Goal: Check status: Check status

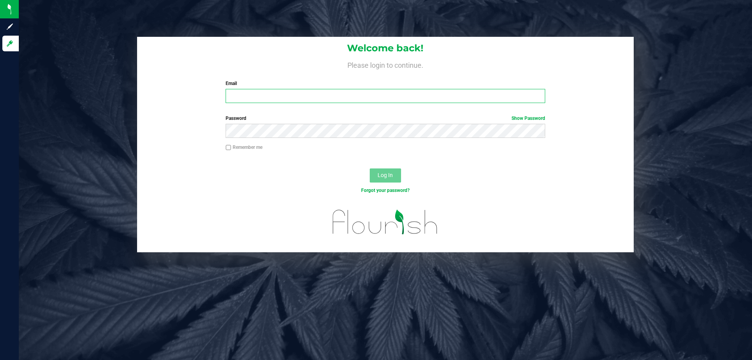
click at [251, 94] on input "Email" at bounding box center [384, 96] width 319 height 14
type input "[EMAIL_ADDRESS][DOMAIN_NAME]"
click at [370, 168] on button "Log In" at bounding box center [385, 175] width 31 height 14
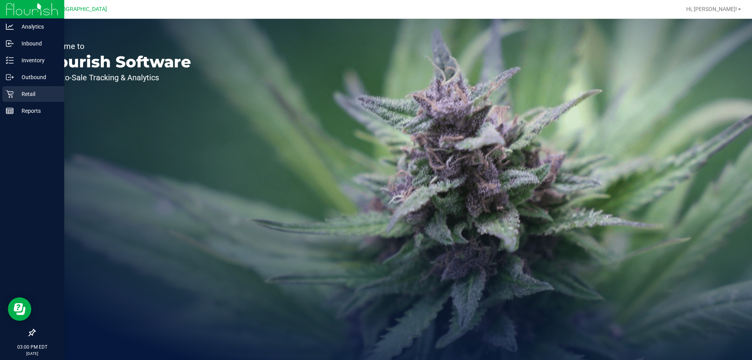
click at [11, 92] on icon at bounding box center [10, 94] width 8 height 8
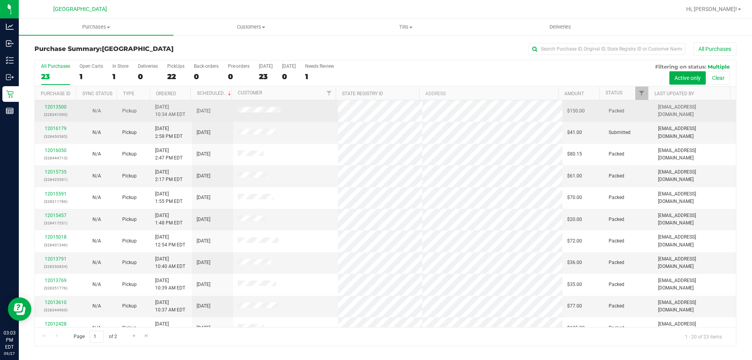
click at [242, 107] on td at bounding box center [285, 111] width 105 height 22
click at [58, 105] on link "12013500" at bounding box center [56, 106] width 22 height 5
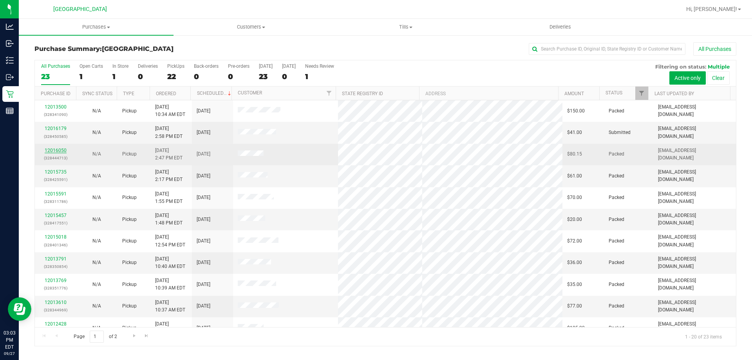
click at [53, 150] on link "12016050" at bounding box center [56, 150] width 22 height 5
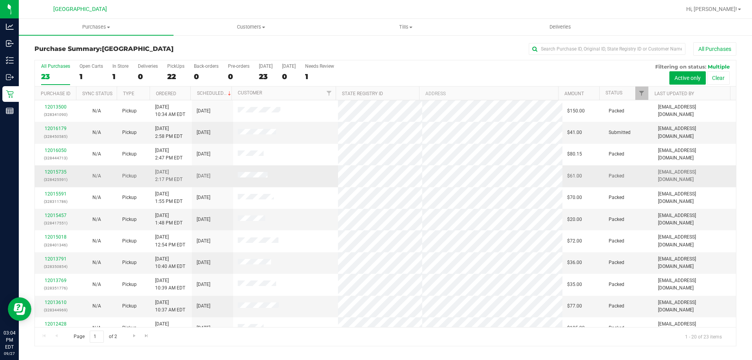
click at [46, 168] on td "12015735 (328425591)" at bounding box center [55, 176] width 41 height 22
click at [52, 171] on link "12015735" at bounding box center [56, 171] width 22 height 5
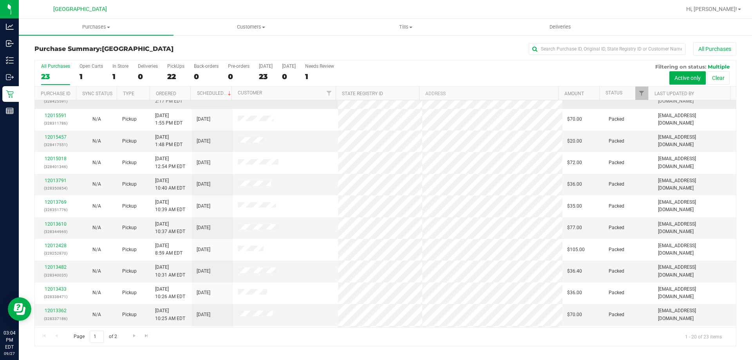
scroll to position [39, 0]
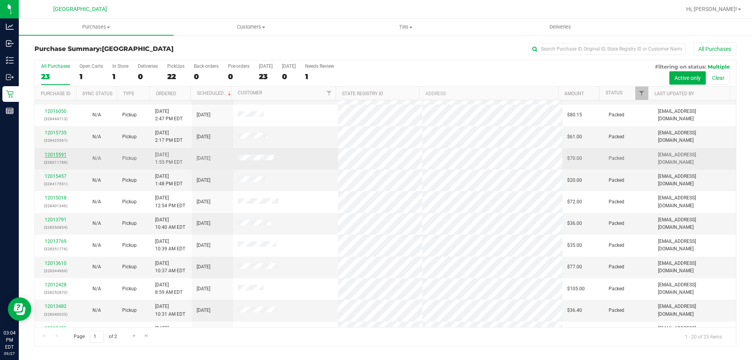
click at [54, 153] on div "12015591 (328311786)" at bounding box center [56, 158] width 32 height 15
click at [54, 153] on link "12015591" at bounding box center [56, 154] width 22 height 5
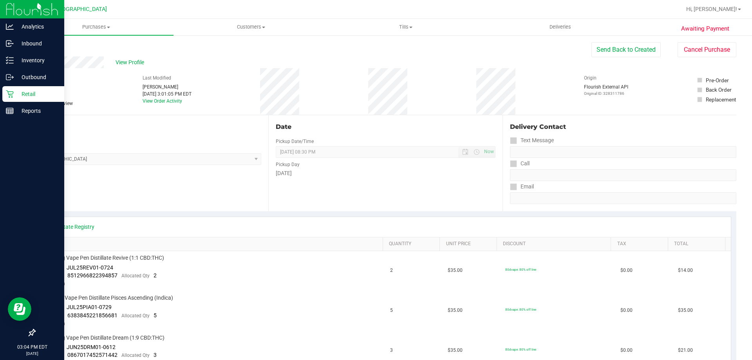
click at [16, 96] on p "Retail" at bounding box center [37, 93] width 47 height 9
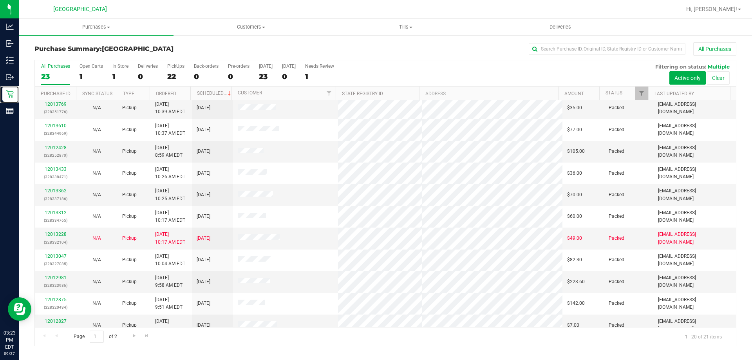
scroll to position [168, 0]
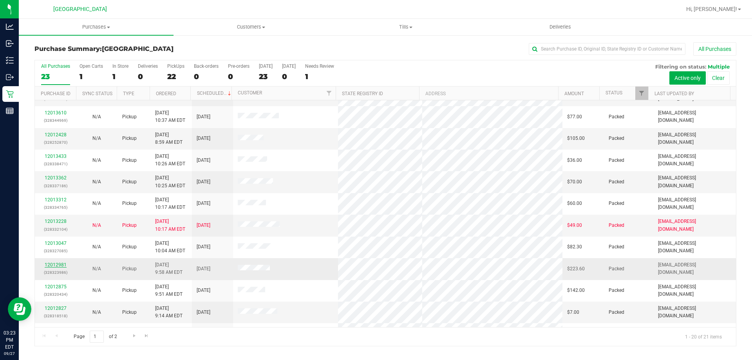
click at [61, 265] on link "12012981" at bounding box center [56, 264] width 22 height 5
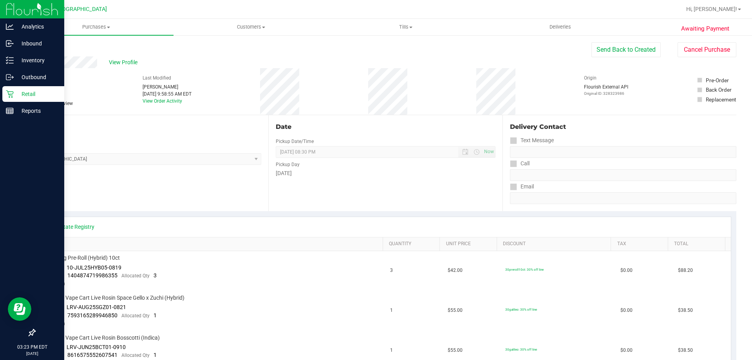
click at [10, 90] on icon at bounding box center [10, 94] width 8 height 8
